Goal: Check status: Check status

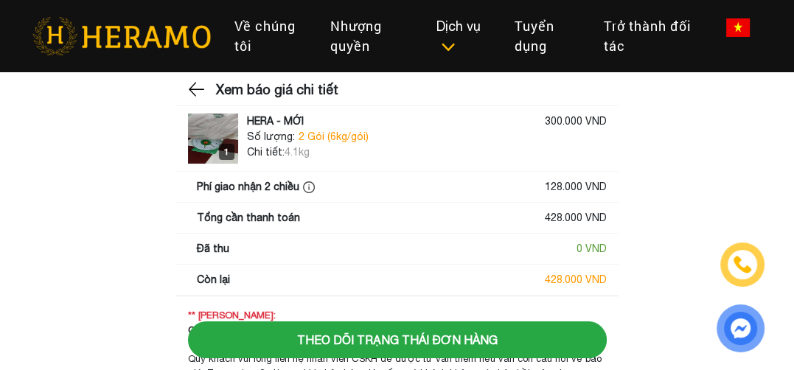
click at [231, 128] on img at bounding box center [213, 139] width 50 height 50
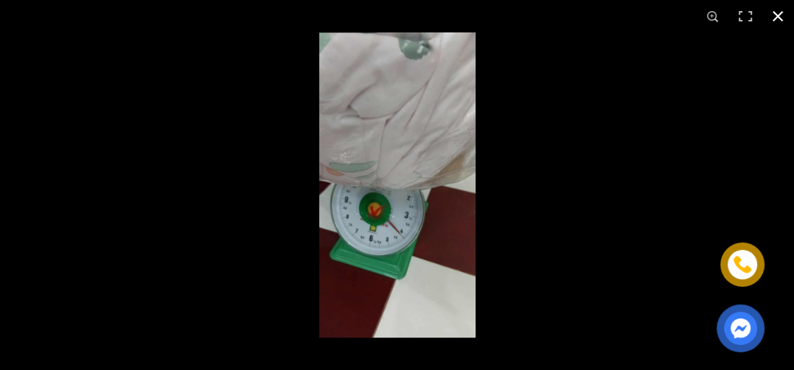
click at [598, 172] on div at bounding box center [642, 217] width 794 height 370
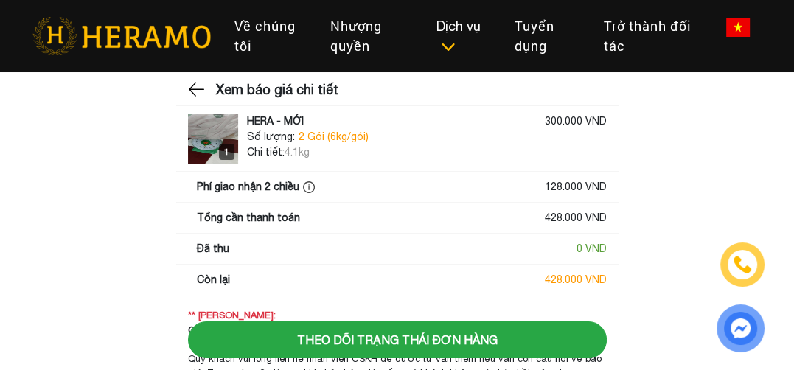
click at [191, 90] on img at bounding box center [197, 89] width 19 height 22
click at [192, 89] on img at bounding box center [197, 89] width 19 height 22
click at [198, 80] on img at bounding box center [197, 89] width 19 height 22
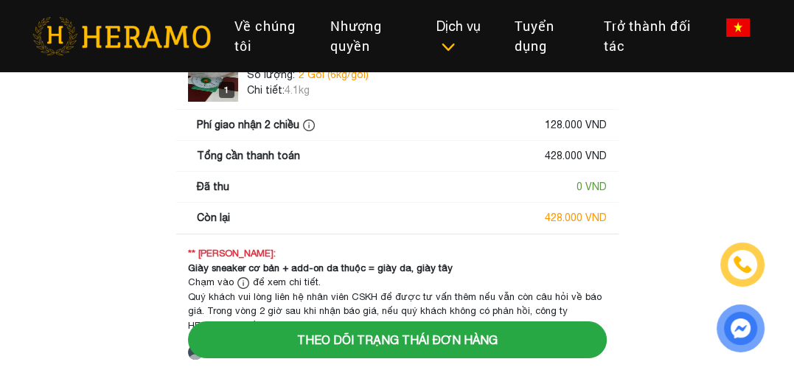
scroll to position [102, 0]
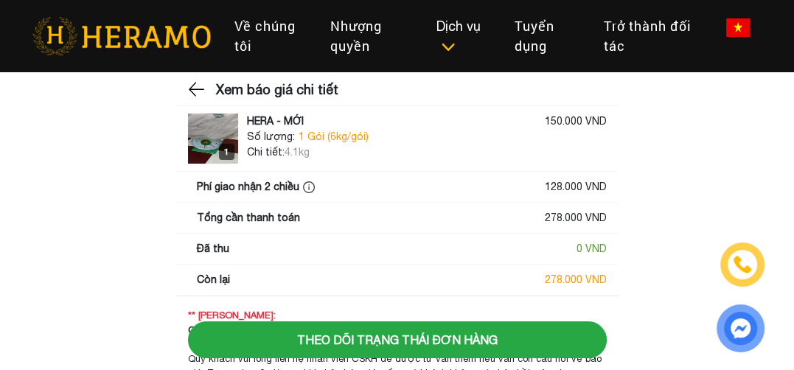
scroll to position [74, 0]
